Goal: Task Accomplishment & Management: Manage account settings

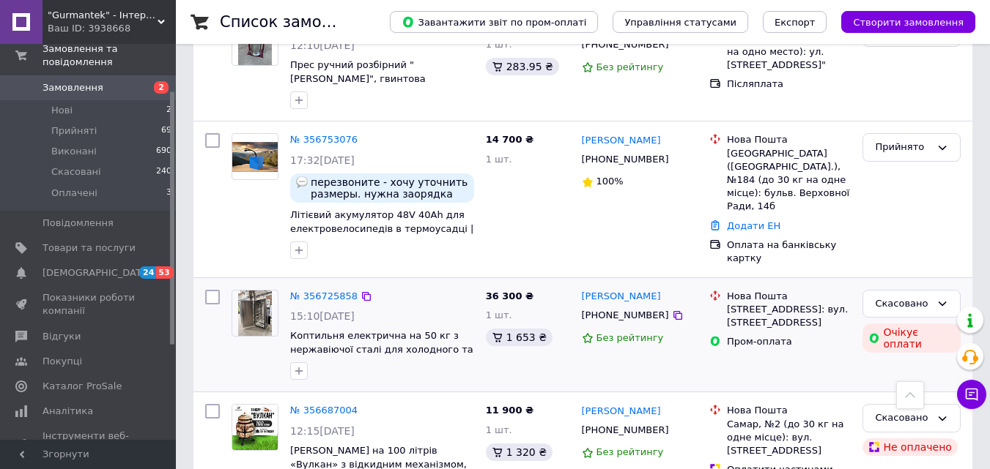
scroll to position [146, 0]
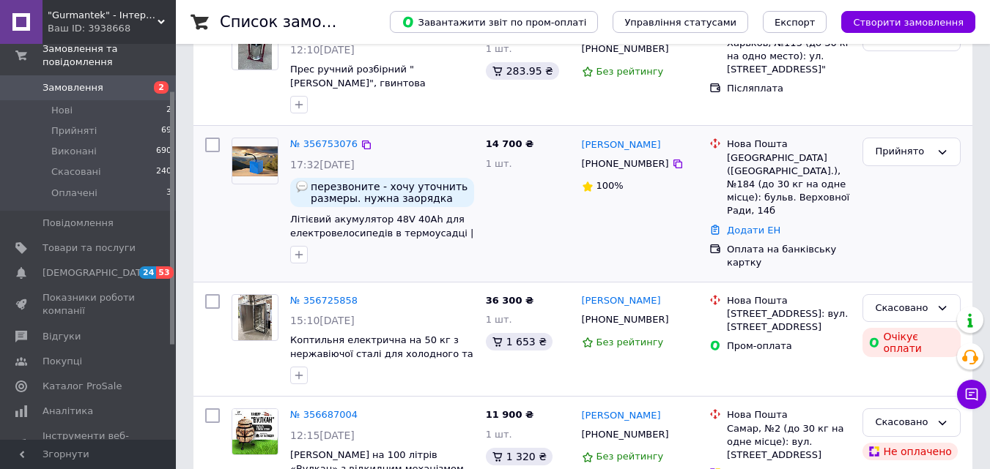
click at [496, 242] on div "14 700 ₴ 1 шт." at bounding box center [528, 204] width 96 height 144
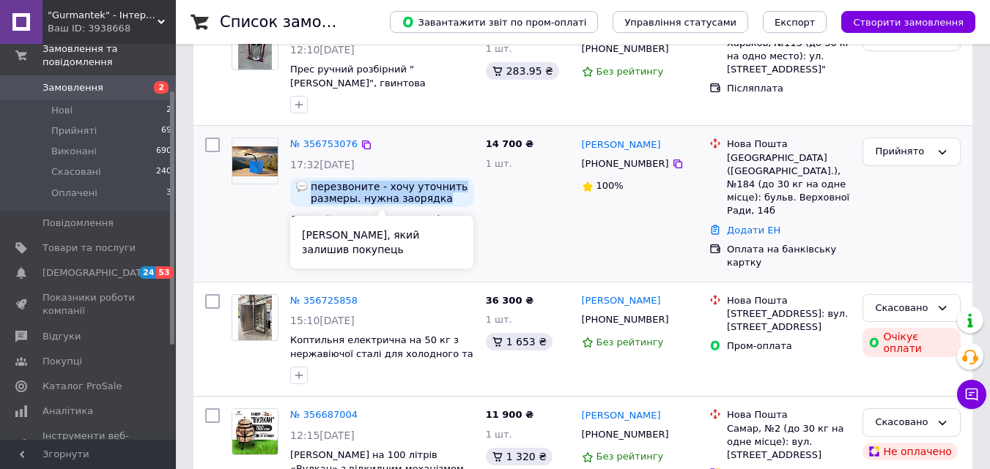
drag, startPoint x: 311, startPoint y: 189, endPoint x: 455, endPoint y: 198, distance: 144.6
click at [455, 198] on span "перезвоните - хочу уточнить размеры. нужна заорядка помошнее 3А лучше 5 или 8! …" at bounding box center [389, 192] width 157 height 23
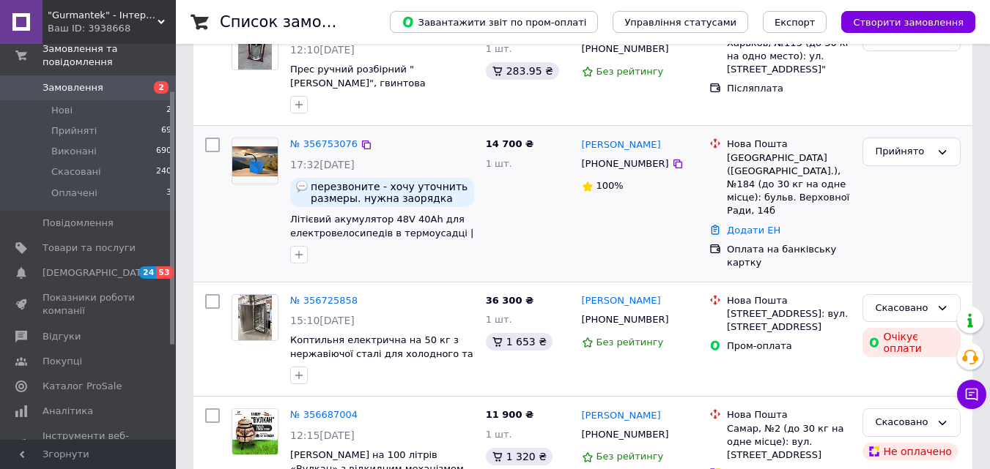
click at [491, 192] on div "14 700 ₴ 1 шт." at bounding box center [528, 204] width 96 height 144
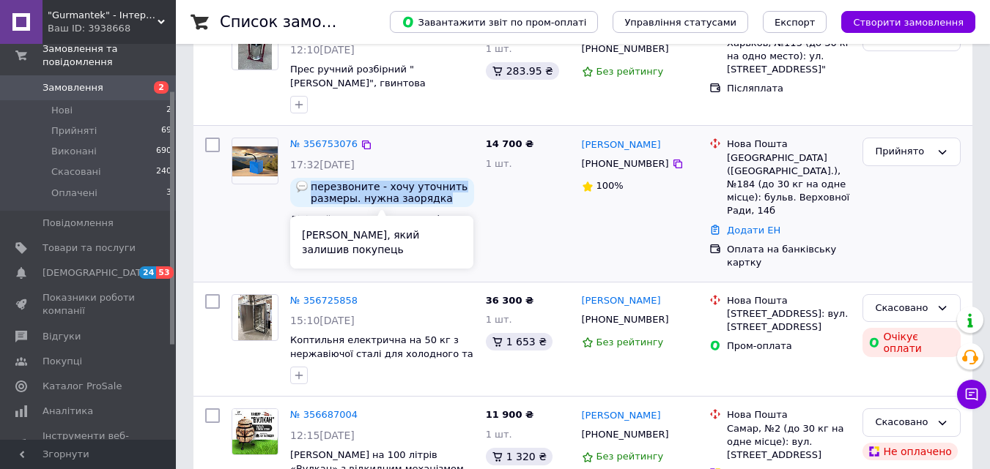
drag, startPoint x: 437, startPoint y: 201, endPoint x: 312, endPoint y: 183, distance: 125.9
click at [312, 183] on span "перезвоните - хочу уточнить размеры. нужна заорядка помошнее 3А лучше 5 или 8! …" at bounding box center [389, 192] width 157 height 23
click at [311, 183] on span "перезвоните - хочу уточнить размеры. нужна заорядка помошнее 3А лучше 5 или 8! …" at bounding box center [389, 192] width 157 height 23
drag, startPoint x: 311, startPoint y: 183, endPoint x: 409, endPoint y: 181, distance: 98.9
click at [409, 181] on span "перезвоните - хочу уточнить размеры. нужна заорядка помошнее 3А лучше 5 или 8! …" at bounding box center [389, 192] width 157 height 23
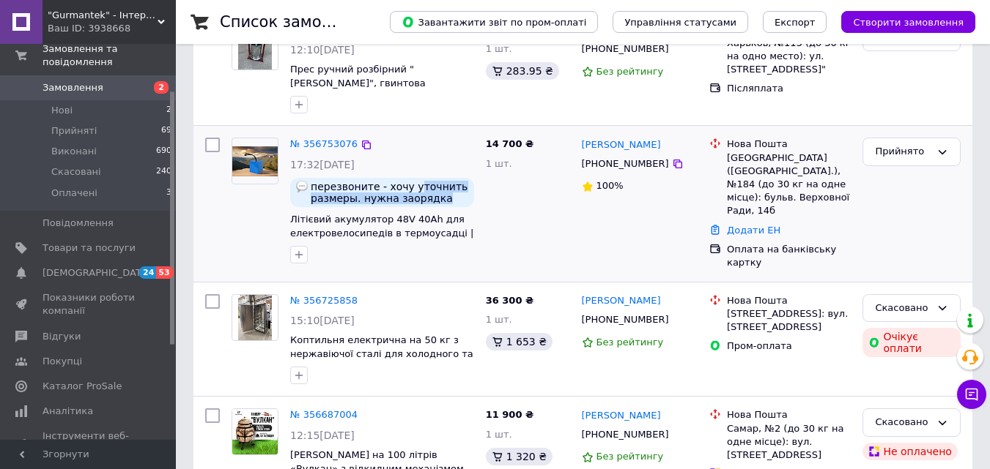
click at [441, 200] on span "перезвоните - хочу уточнить размеры. нужна заорядка помошнее 3А лучше 5 или 8! …" at bounding box center [389, 192] width 157 height 23
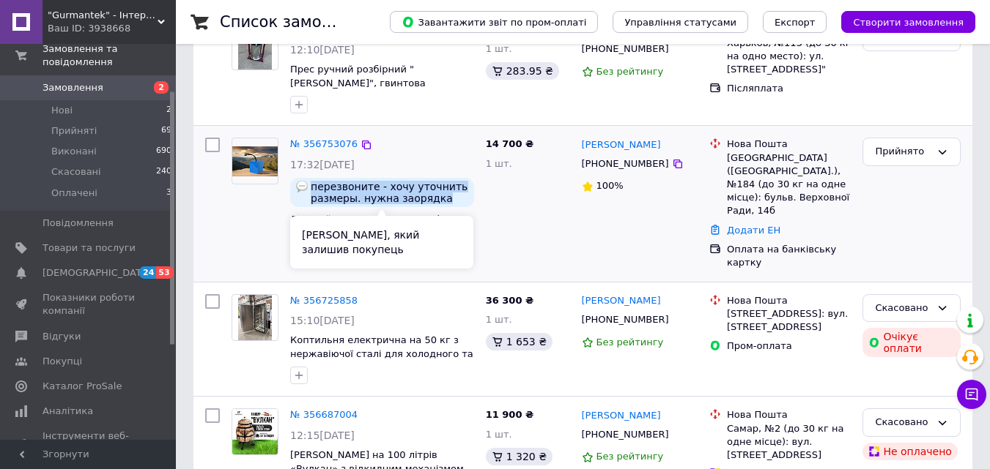
drag, startPoint x: 440, startPoint y: 200, endPoint x: 319, endPoint y: 191, distance: 121.9
click at [319, 191] on span "перезвоните - хочу уточнить размеры. нужна заорядка помошнее 3А лучше 5 или 8! …" at bounding box center [389, 192] width 157 height 23
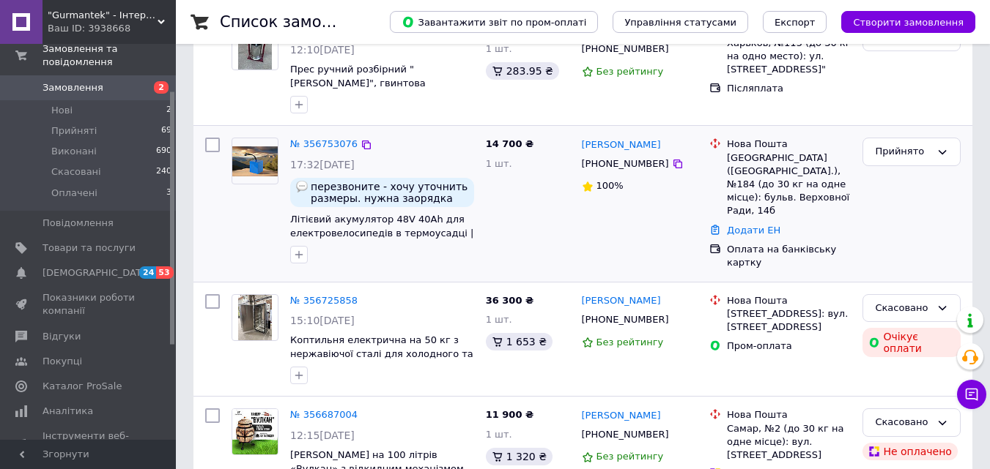
click at [256, 235] on div at bounding box center [255, 201] width 59 height 138
click at [520, 234] on div "14 700 ₴ 1 шт." at bounding box center [528, 204] width 96 height 144
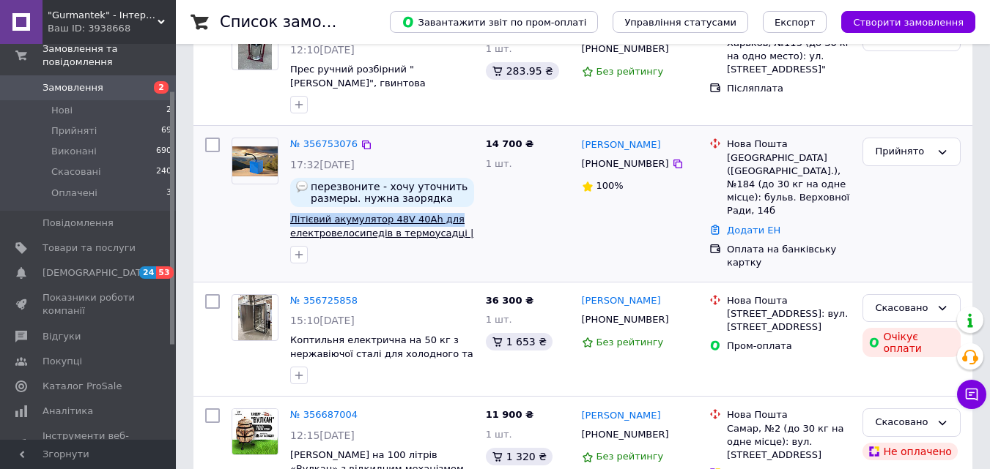
drag, startPoint x: 413, startPoint y: 219, endPoint x: 292, endPoint y: 219, distance: 121.6
click at [292, 219] on span "Літієвий акумулятор 48V 40Ah для електровелосипедів в термоусадці | Li-Ion бата…" at bounding box center [382, 226] width 184 height 27
copy span "Літієвий акумулятор 48V 40Ah для"
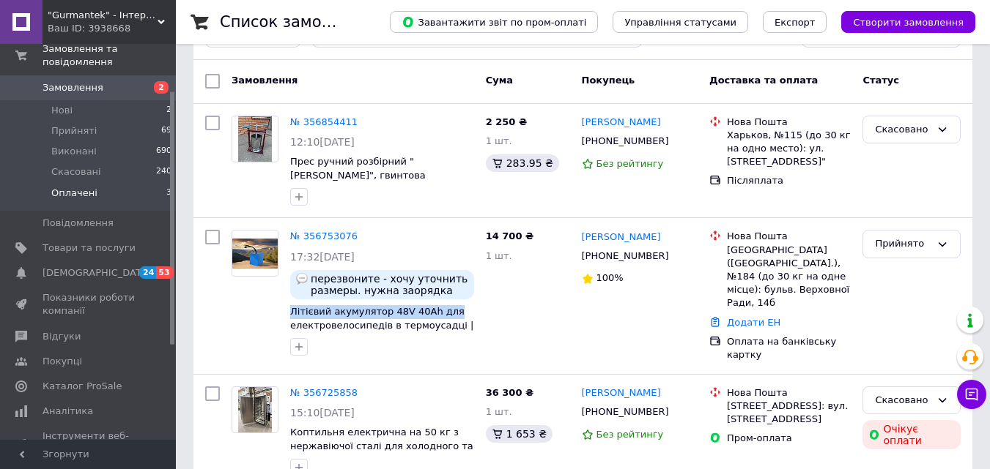
scroll to position [0, 0]
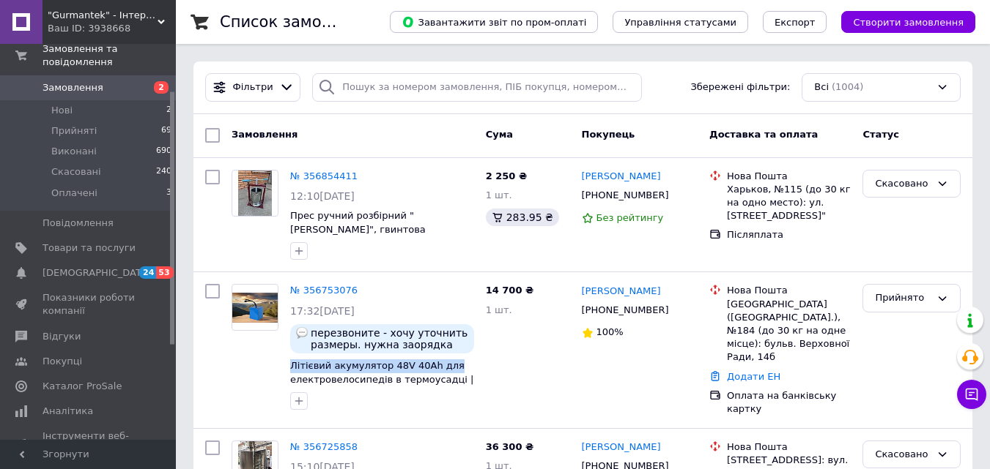
click at [114, 81] on span "Замовлення" at bounding box center [88, 87] width 93 height 13
click at [120, 81] on span "Замовлення" at bounding box center [88, 87] width 93 height 13
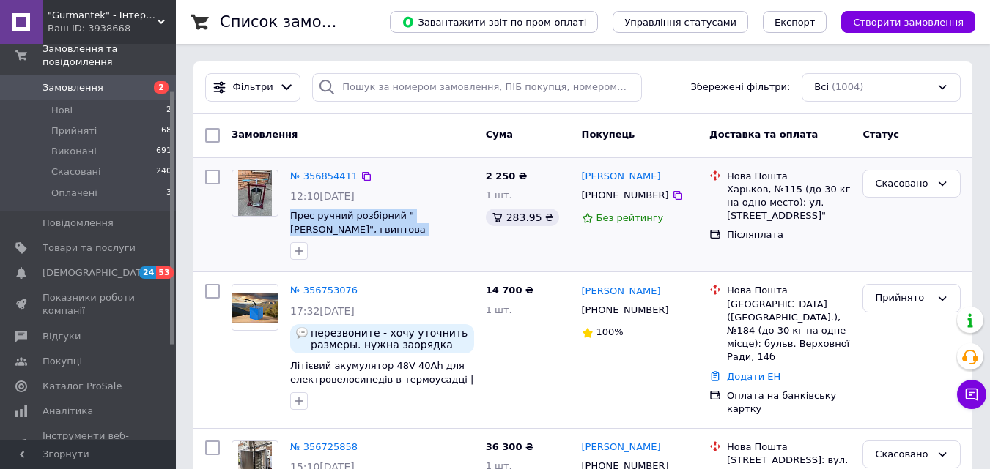
drag, startPoint x: 455, startPoint y: 232, endPoint x: 287, endPoint y: 213, distance: 168.8
click at [287, 213] on div "№ 356854411 12:10[DATE] Прес ручний розбірний "[PERSON_NAME]", гвинтова соковиж…" at bounding box center [382, 215] width 196 height 103
click at [377, 244] on div at bounding box center [382, 251] width 190 height 23
click at [365, 259] on div at bounding box center [382, 251] width 190 height 23
click at [383, 259] on div at bounding box center [382, 251] width 190 height 23
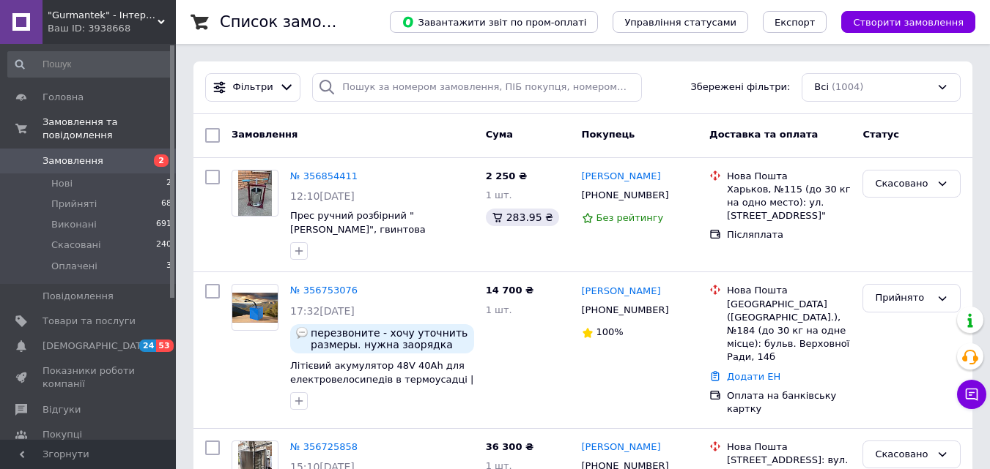
click at [116, 155] on span "Замовлення" at bounding box center [88, 161] width 93 height 13
click at [115, 155] on span "Замовлення" at bounding box center [88, 161] width 93 height 13
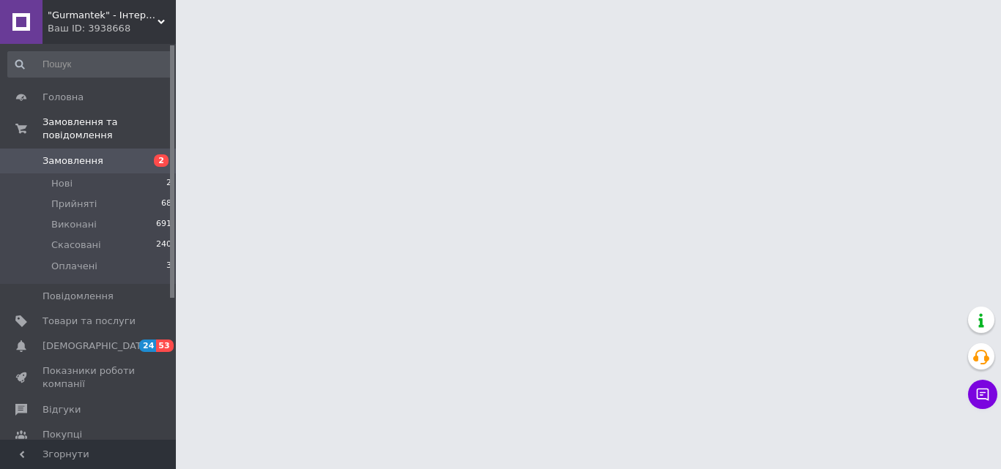
click at [100, 155] on span "Замовлення" at bounding box center [88, 161] width 93 height 13
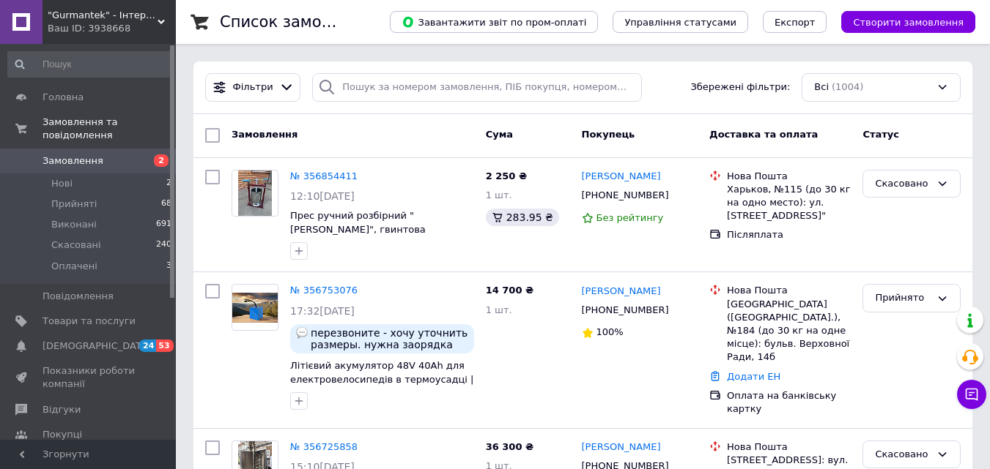
click at [104, 155] on span "Замовлення" at bounding box center [88, 161] width 93 height 13
drag, startPoint x: 289, startPoint y: 168, endPoint x: 387, endPoint y: 174, distance: 98.3
click at [387, 174] on div "№ 356854411" at bounding box center [382, 176] width 187 height 17
click at [389, 174] on div "№ 356854411" at bounding box center [382, 176] width 187 height 17
click at [408, 174] on div "№ 356854411" at bounding box center [382, 176] width 187 height 17
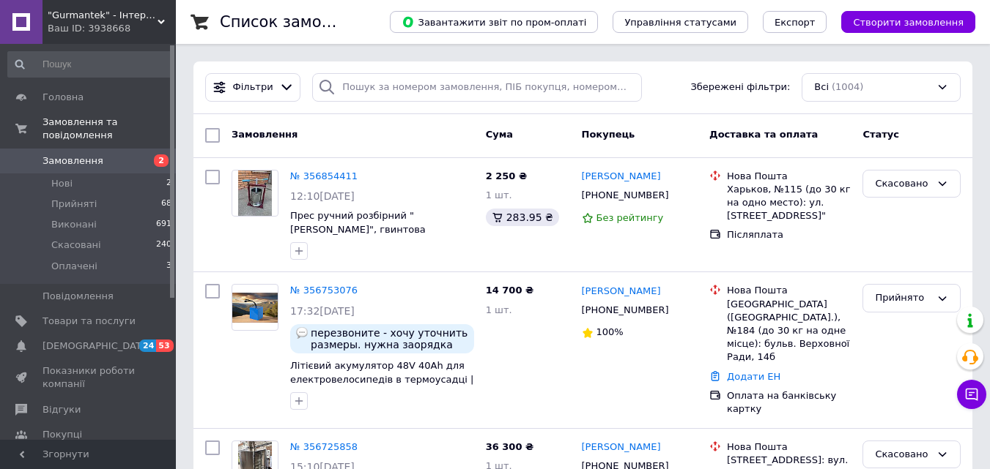
click at [127, 149] on link "Замовлення 2" at bounding box center [90, 161] width 180 height 25
click at [73, 155] on span "Замовлення" at bounding box center [72, 161] width 61 height 13
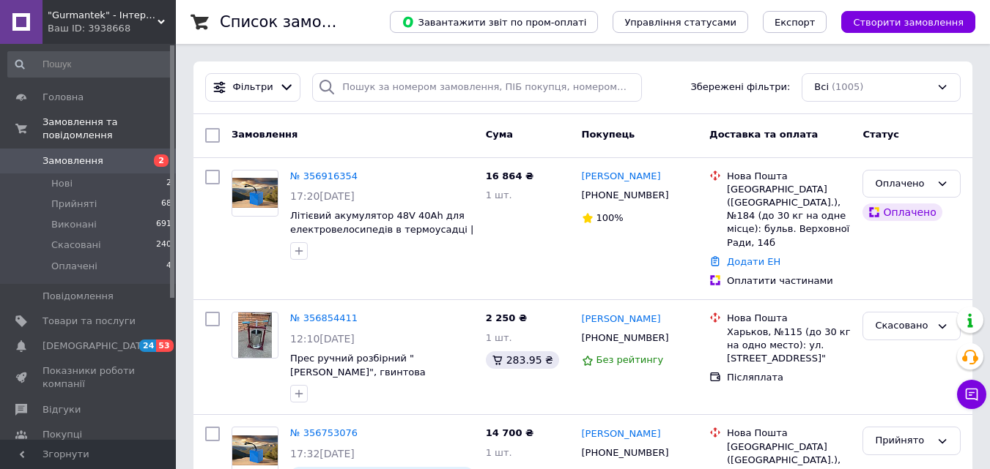
click at [328, 177] on link "№ 356916354" at bounding box center [323, 176] width 67 height 11
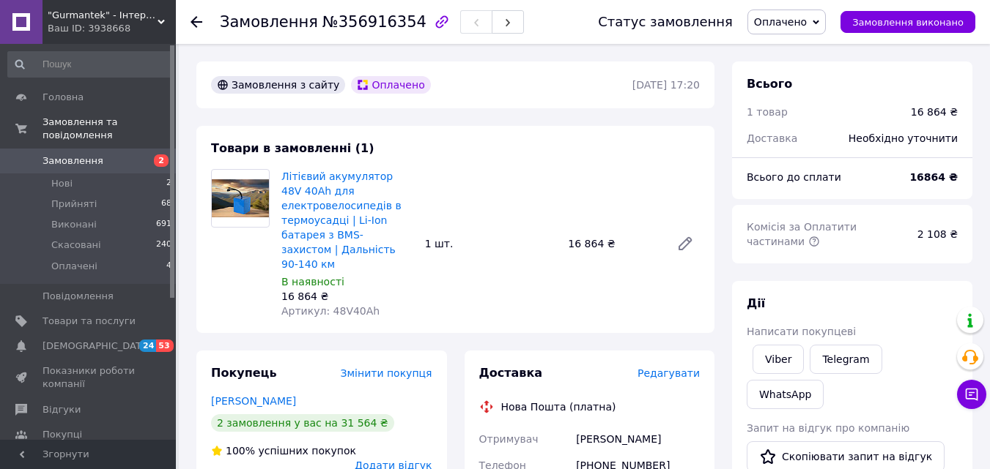
click at [194, 23] on use at bounding box center [196, 22] width 12 height 12
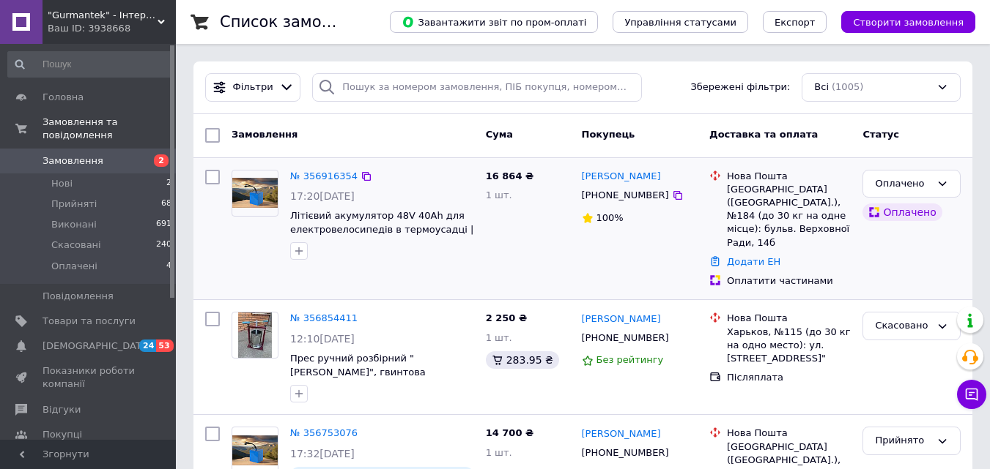
click at [489, 254] on div "16 864 ₴ 1 шт." at bounding box center [528, 229] width 96 height 130
drag, startPoint x: 671, startPoint y: 179, endPoint x: 583, endPoint y: 177, distance: 87.9
click at [583, 177] on div "[PERSON_NAME]" at bounding box center [639, 176] width 119 height 17
copy link "[PERSON_NAME]"
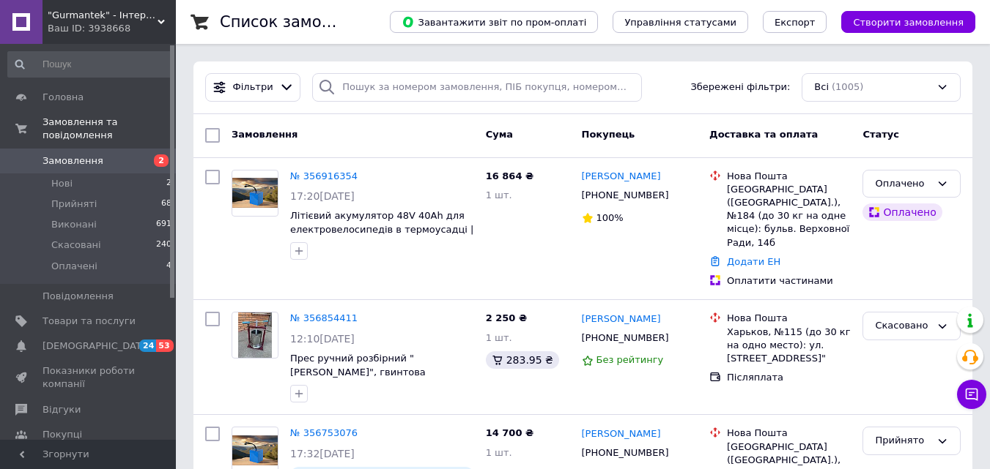
click at [125, 155] on span "Замовлення" at bounding box center [88, 161] width 93 height 13
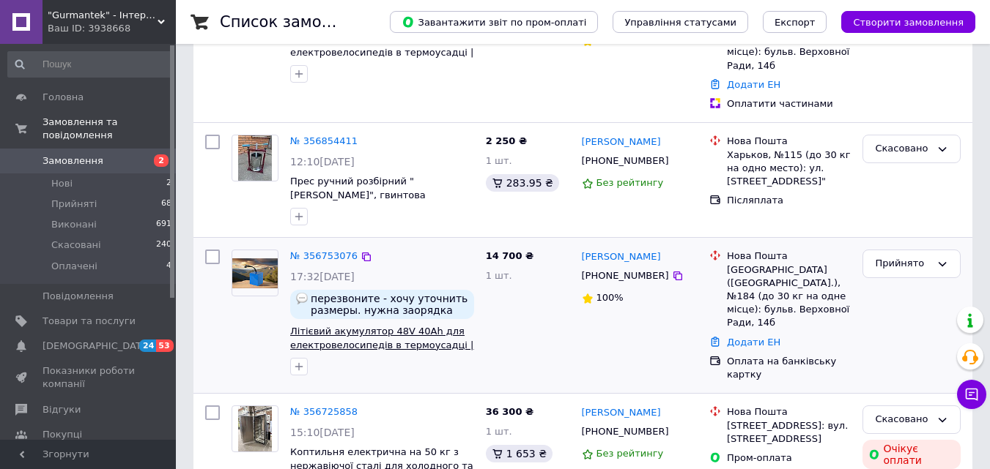
scroll to position [220, 0]
